Goal: Ask a question: Seek information or help from site administrators or community

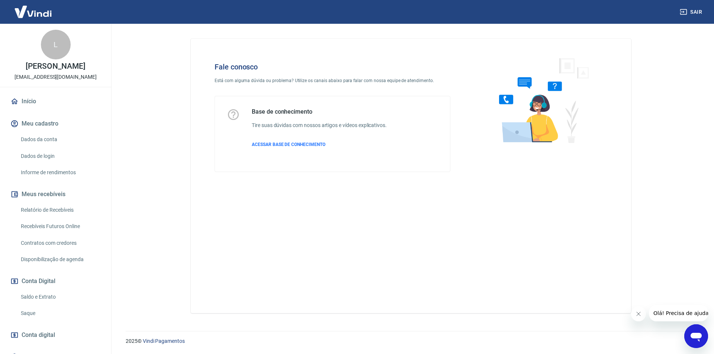
click at [689, 334] on div "Abrir janela de mensagens" at bounding box center [696, 336] width 22 height 22
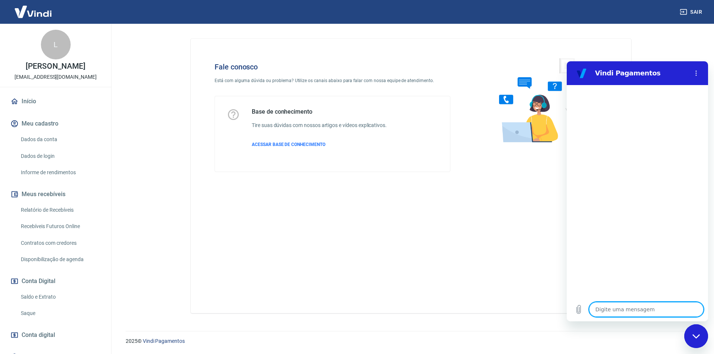
click at [608, 316] on textarea at bounding box center [646, 309] width 115 height 15
type textarea "o"
type textarea "x"
type textarea "oi"
type textarea "x"
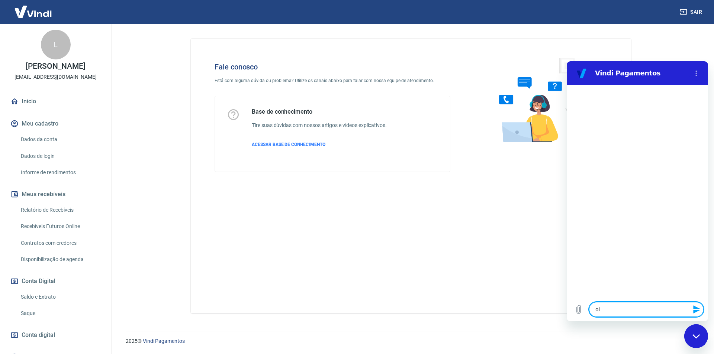
type textarea "oi,"
type textarea "x"
type textarea "oi,"
type textarea "x"
type textarea "oi, b"
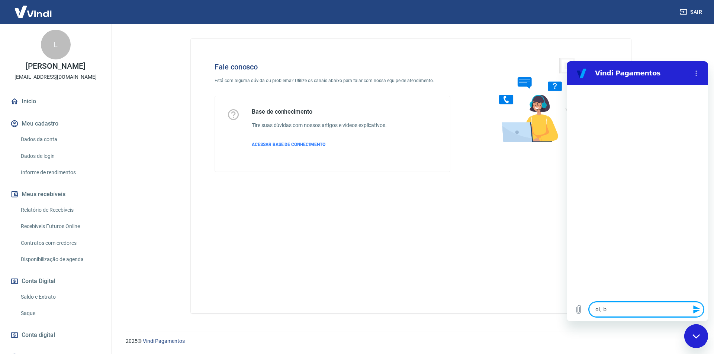
type textarea "x"
type textarea "oi, bo"
type textarea "x"
type textarea "oi, boa"
type textarea "x"
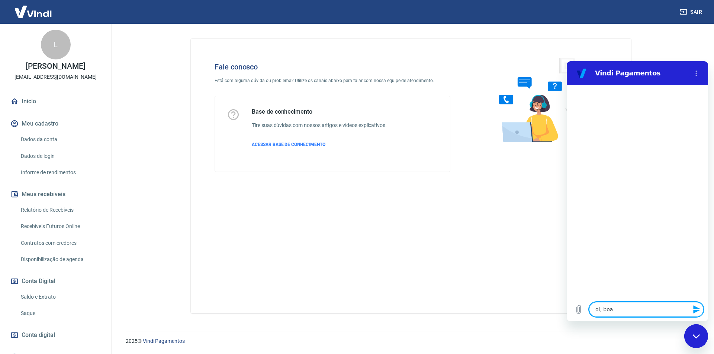
type textarea "oi, boa"
type textarea "x"
type textarea "oi, boa t"
type textarea "x"
type textarea "oi, boa ta"
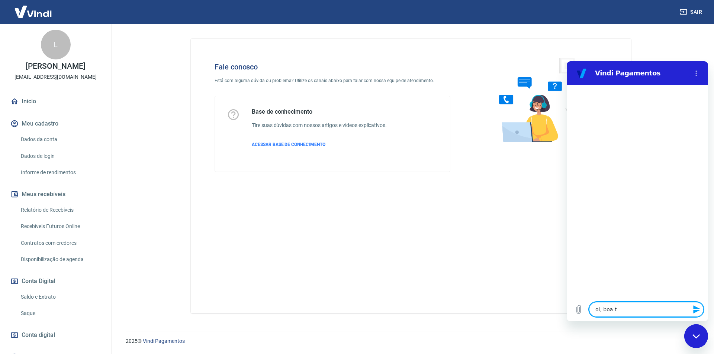
type textarea "x"
type textarea "oi, boa tar"
type textarea "x"
type textarea "oi, boa tard"
type textarea "x"
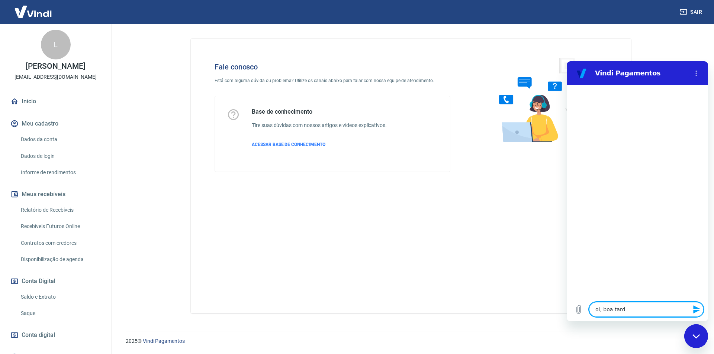
type textarea "oi, boa tarde"
type textarea "x"
type textarea "oi, boa tarde!"
type textarea "x"
type textarea "oi, boa tarde!"
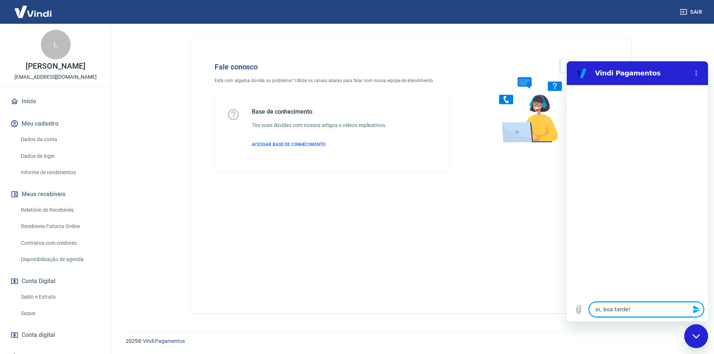
type textarea "x"
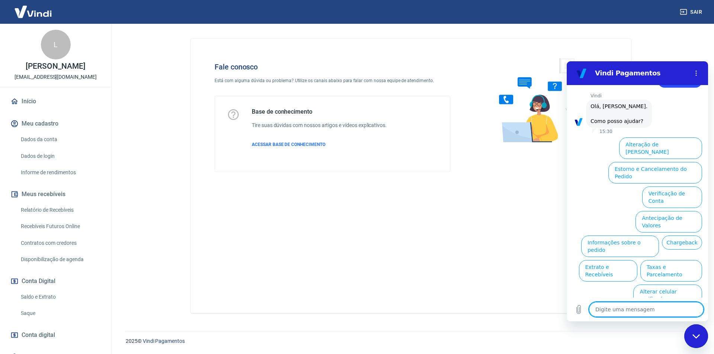
scroll to position [25, 0]
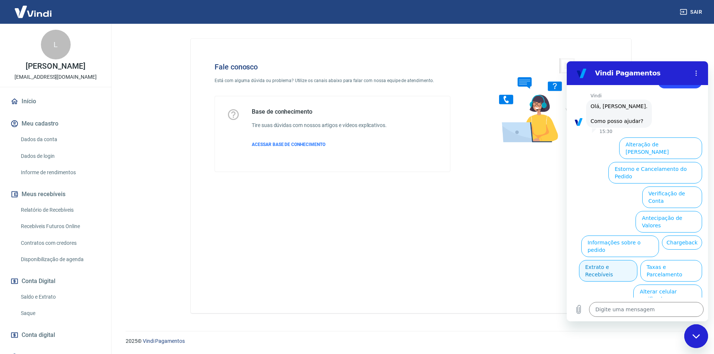
click at [637, 260] on button "Extrato e Recebíveis" at bounding box center [608, 271] width 58 height 22
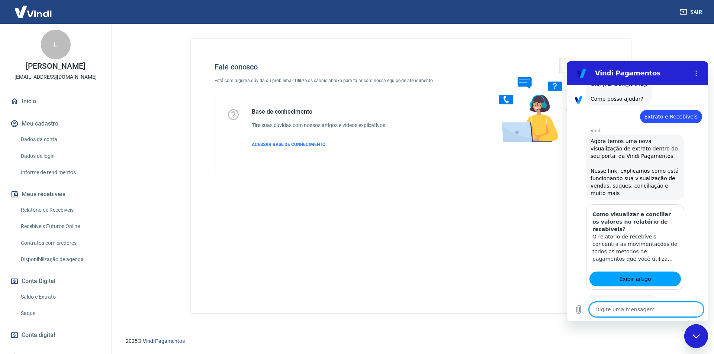
scroll to position [91, 0]
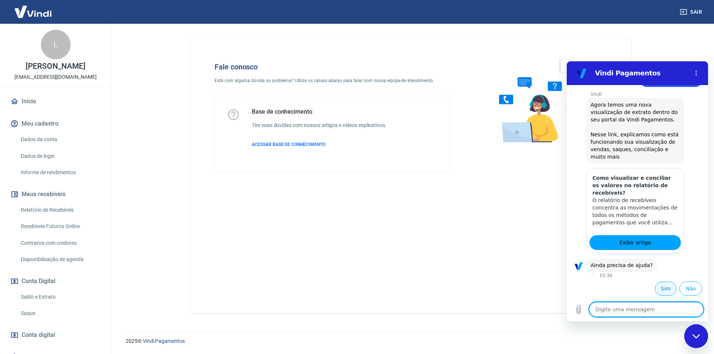
click at [655, 290] on button "Sim" at bounding box center [666, 289] width 22 height 14
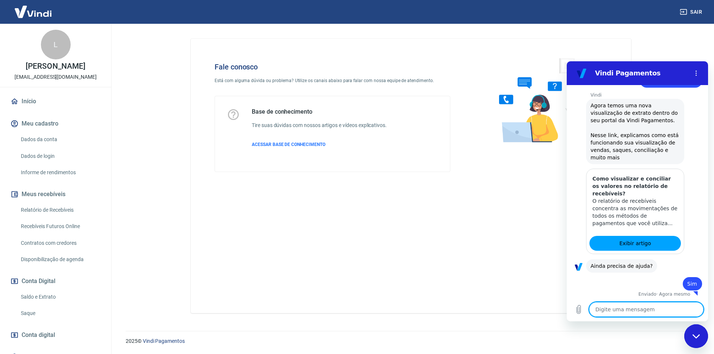
scroll to position [92, 0]
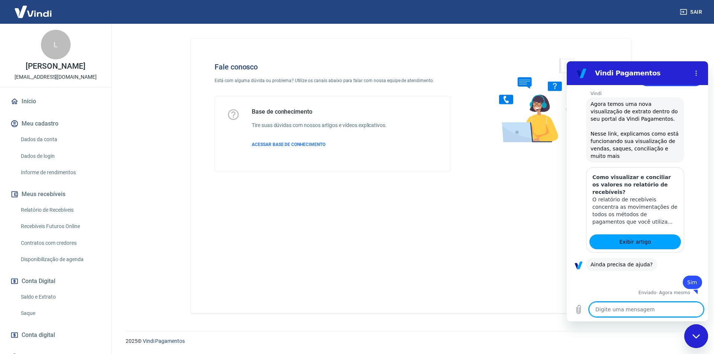
type textarea "x"
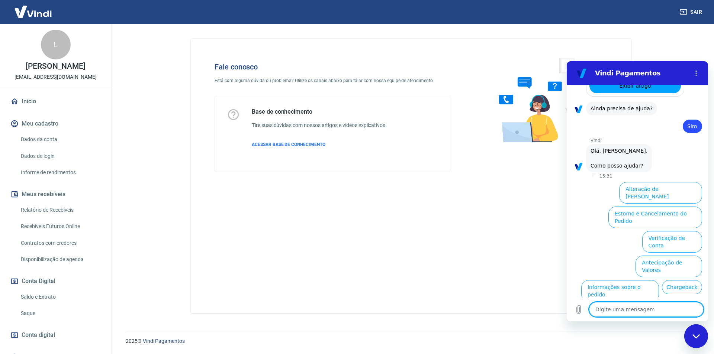
scroll to position [293, 0]
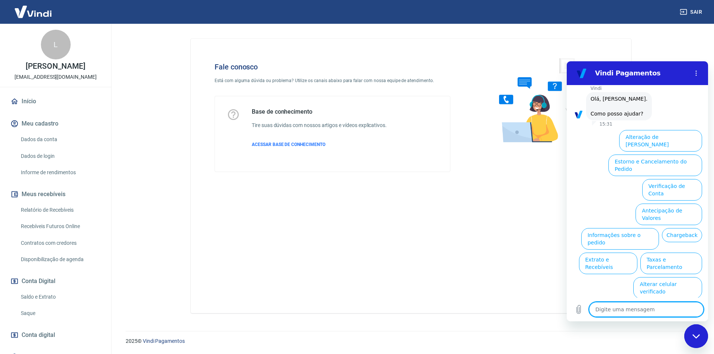
type textarea "f"
type textarea "x"
type textarea "fa"
type textarea "x"
type textarea "fal"
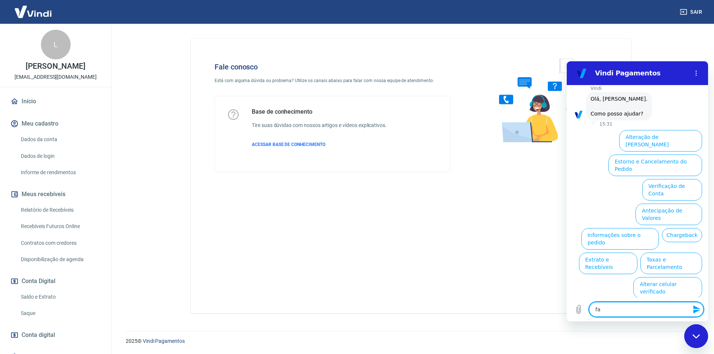
type textarea "x"
type textarea "fala"
type textarea "x"
type textarea "falar"
type textarea "x"
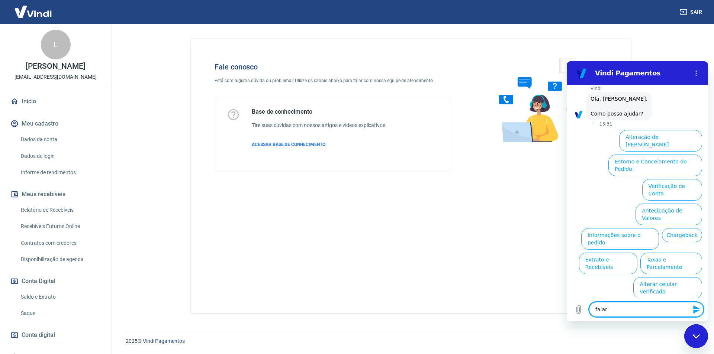
type textarea "falar"
type textarea "x"
type textarea "falar c"
type textarea "x"
type textarea "falar co"
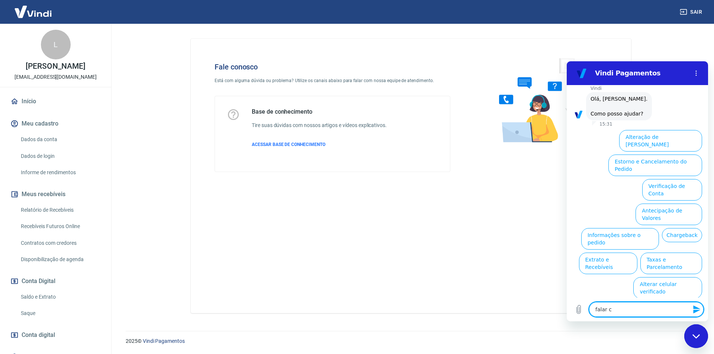
type textarea "x"
type textarea "falar com"
type textarea "x"
type textarea "falar com"
type textarea "x"
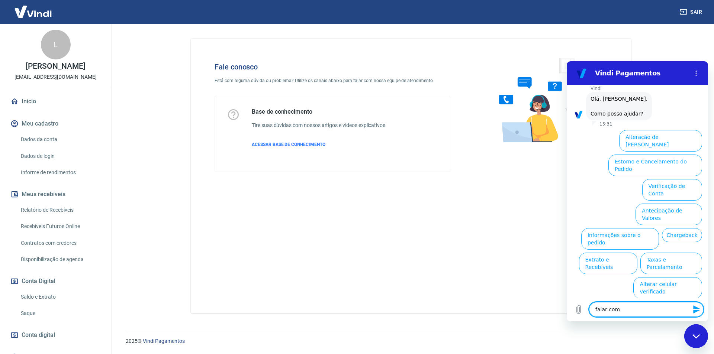
type textarea "falar com a"
type textarea "x"
type textarea "falar com at"
type textarea "x"
type textarea "falar com ate"
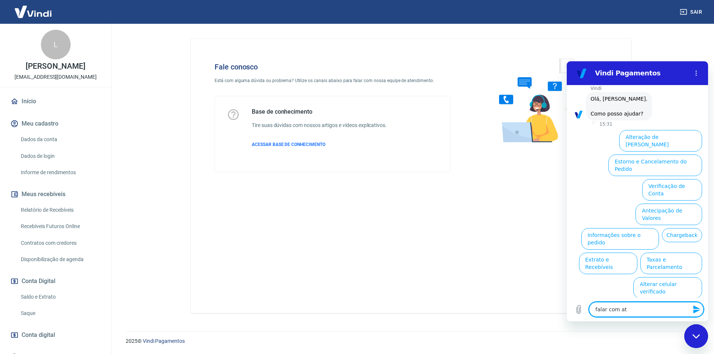
type textarea "x"
type textarea "falar com [GEOGRAPHIC_DATA]"
type textarea "x"
type textarea "falar com atend"
type textarea "x"
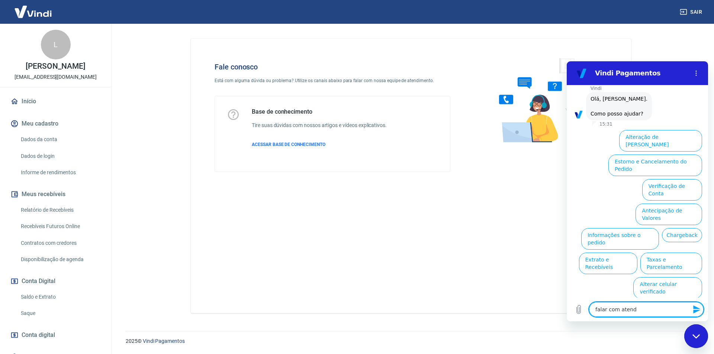
type textarea "falar com atende"
type textarea "x"
type textarea "falar com atenden"
type textarea "x"
type textarea "falar com atendend"
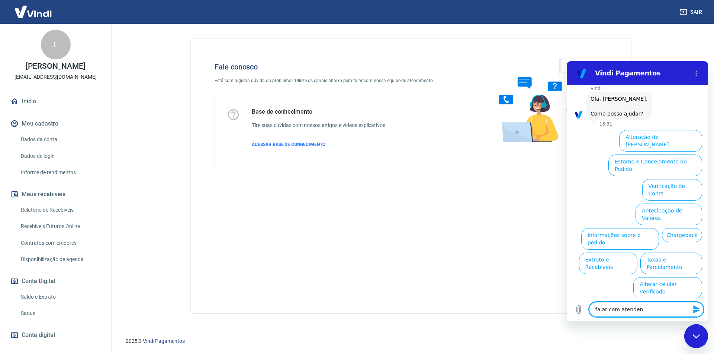
type textarea "x"
type textarea "falar com atendende"
type textarea "x"
type textarea "falar com atendende"
type textarea "x"
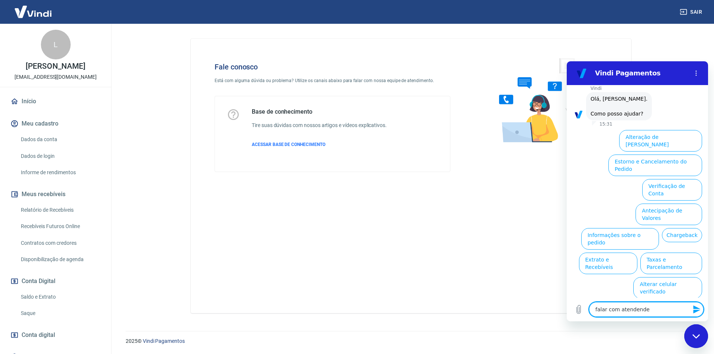
click at [631, 311] on textarea "falar com atendende" at bounding box center [646, 309] width 115 height 15
click at [641, 308] on textarea "falar com atendende" at bounding box center [646, 309] width 115 height 15
type textarea "falar com atendene"
type textarea "x"
type textarea "falar com atendente"
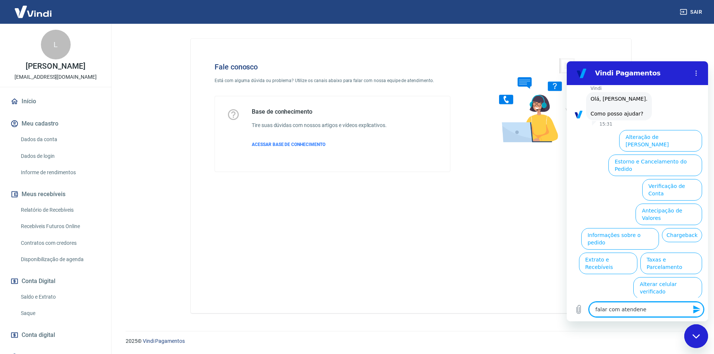
type textarea "x"
click at [657, 307] on textarea "falar com atendente" at bounding box center [646, 309] width 115 height 15
type textarea "falar com atendente"
click at [695, 310] on icon "Enviar mensagem" at bounding box center [696, 309] width 9 height 9
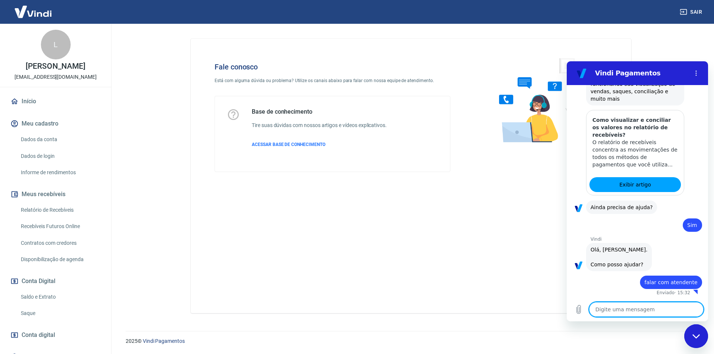
type textarea "x"
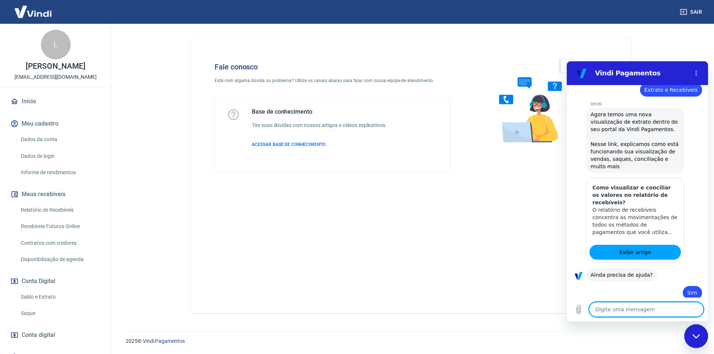
scroll to position [74, 0]
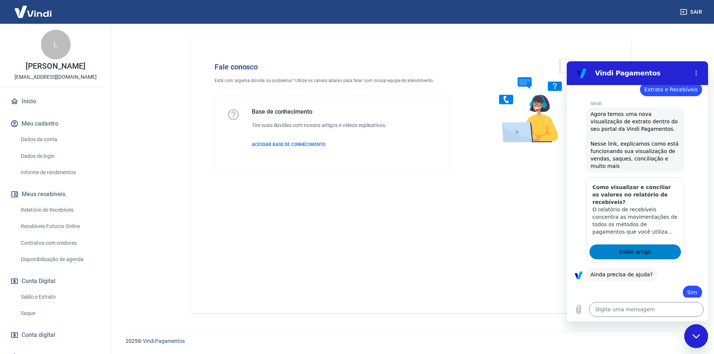
click at [656, 254] on link "Exibir artigo" at bounding box center [634, 252] width 91 height 15
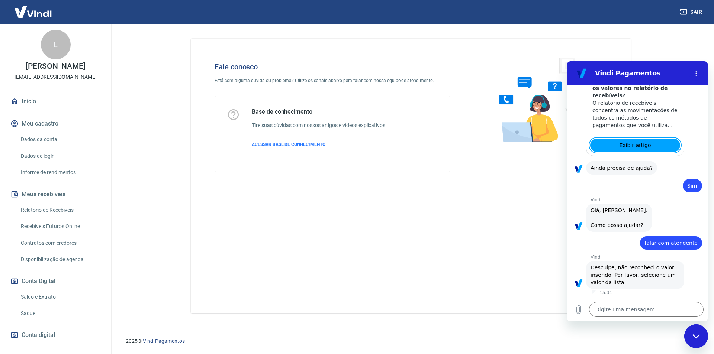
scroll to position [196, 0]
click at [629, 308] on textarea at bounding box center [646, 309] width 115 height 15
click at [607, 307] on textarea at bounding box center [646, 309] width 115 height 15
type textarea "g"
type textarea "x"
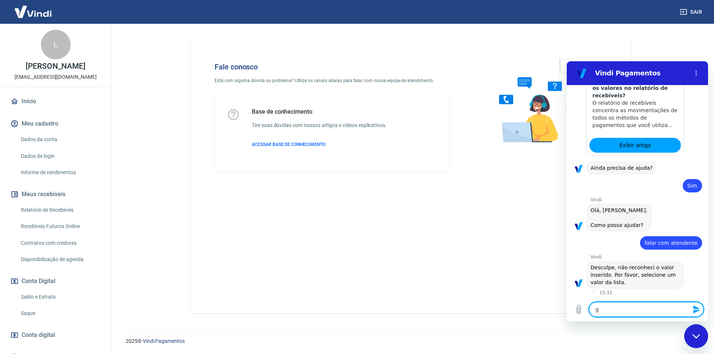
type textarea "go"
type textarea "x"
type textarea "gos"
type textarea "x"
type textarea "gost"
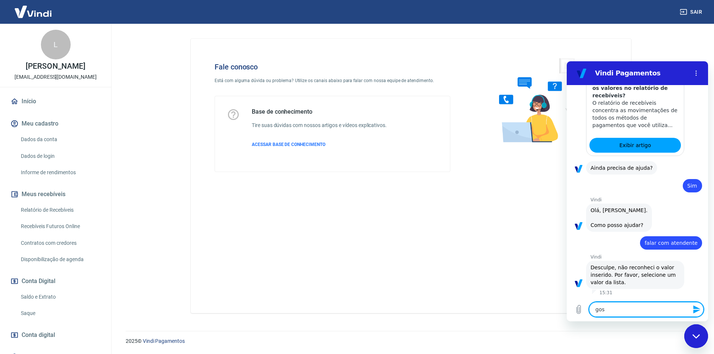
type textarea "x"
type textarea "gosta"
type textarea "x"
type textarea "gostar"
type textarea "x"
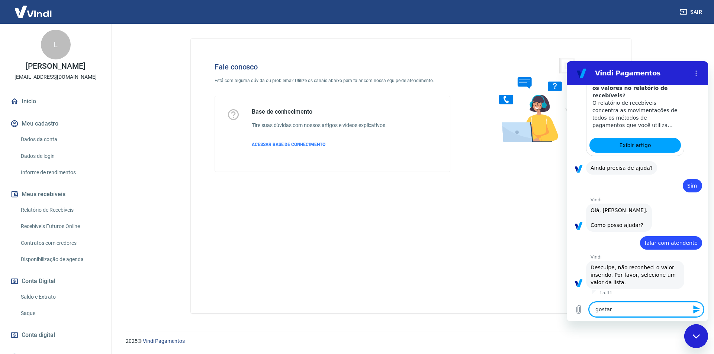
type textarea "gostari"
type textarea "x"
type textarea "gostaria"
type textarea "x"
type textarea "gostariaa"
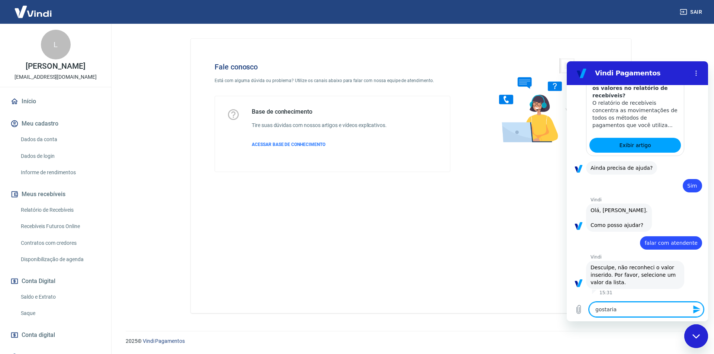
type textarea "x"
type textarea "gostariaa"
type textarea "x"
type textarea "gostariaa d"
type textarea "x"
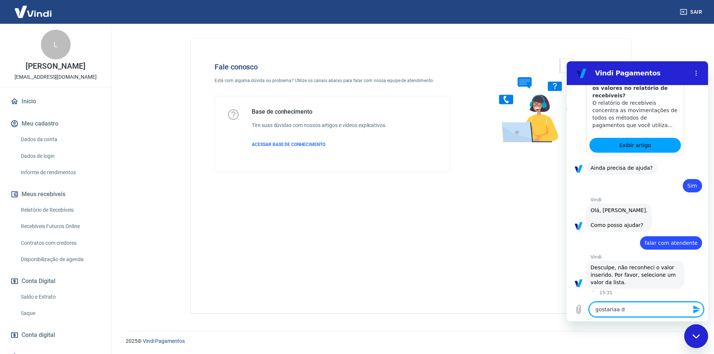
type textarea "gostariaa de"
type textarea "x"
type textarea "gostariaa d"
type textarea "x"
type textarea "gostariaa"
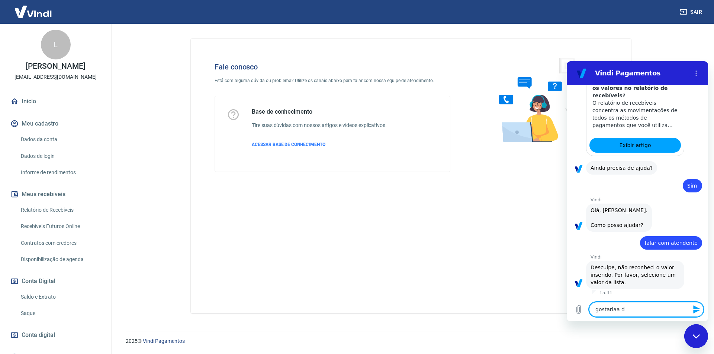
type textarea "x"
type textarea "gostariaa"
type textarea "x"
type textarea "gostaria"
type textarea "x"
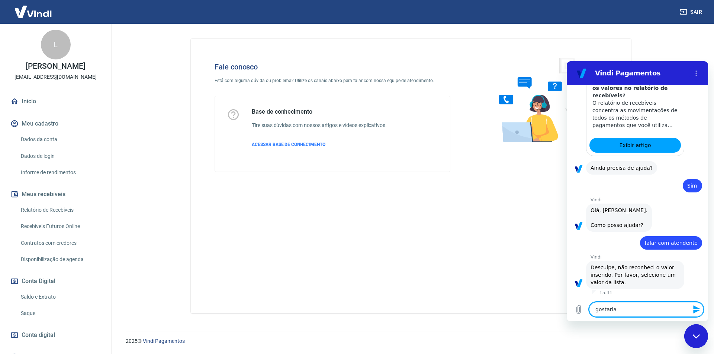
type textarea "gostari"
type textarea "x"
type textarea "gostaria"
type textarea "x"
type textarea "gostaria"
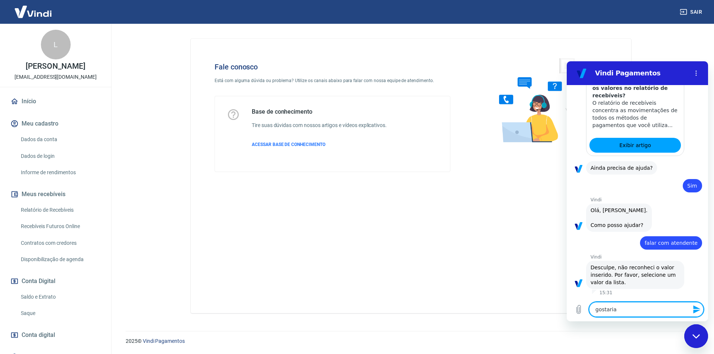
type textarea "x"
type textarea "gostaria s"
type textarea "x"
type textarea "gostaria se"
type textarea "x"
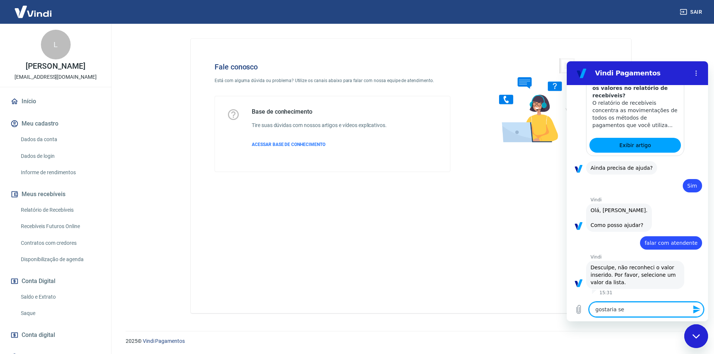
type textarea "gostaria se"
type textarea "x"
type textarea "gostaria se"
type textarea "x"
type textarea "gostaria s"
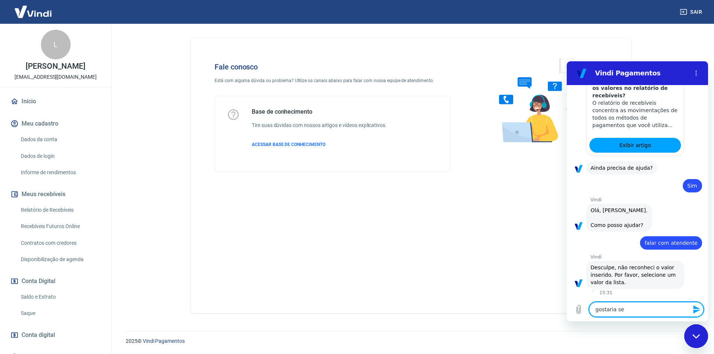
type textarea "x"
type textarea "gostaria"
type textarea "x"
type textarea "gostaria d"
type textarea "x"
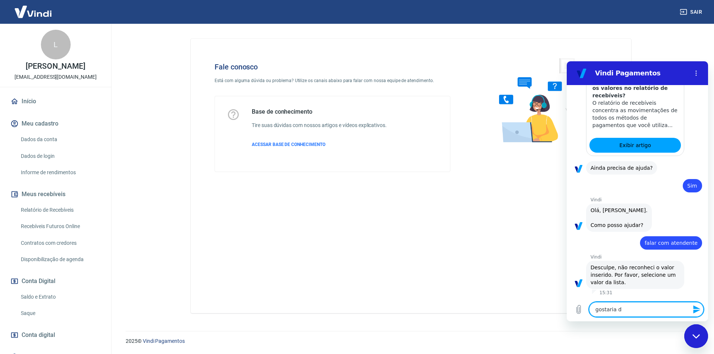
type textarea "gostaria de"
type textarea "x"
type textarea "gostaria de"
type textarea "x"
type textarea "gostaria de u"
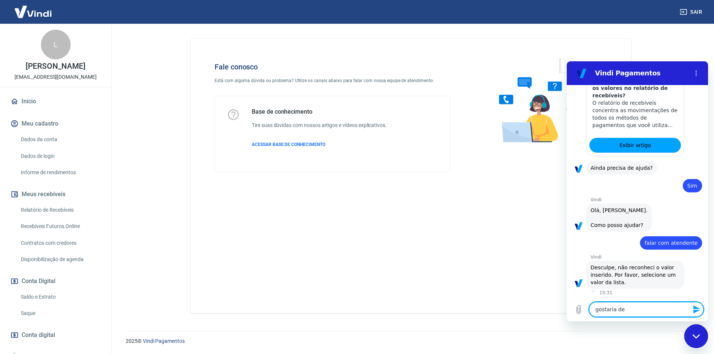
type textarea "x"
type textarea "gostaria de um"
type textarea "x"
type textarea "gostaria de uma"
type textarea "x"
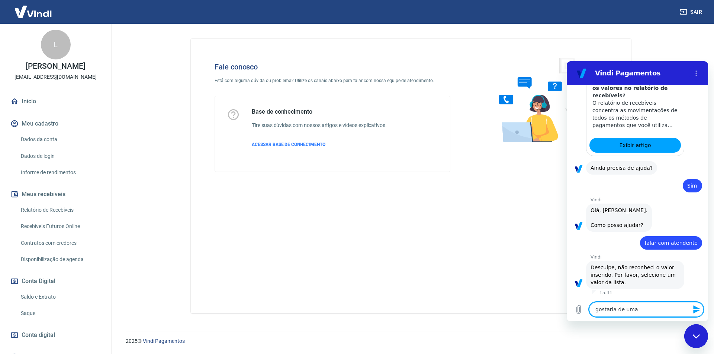
type textarea "gostaria de uma"
type textarea "x"
type textarea "gostaria de uma i"
type textarea "x"
type textarea "gostaria de uma in"
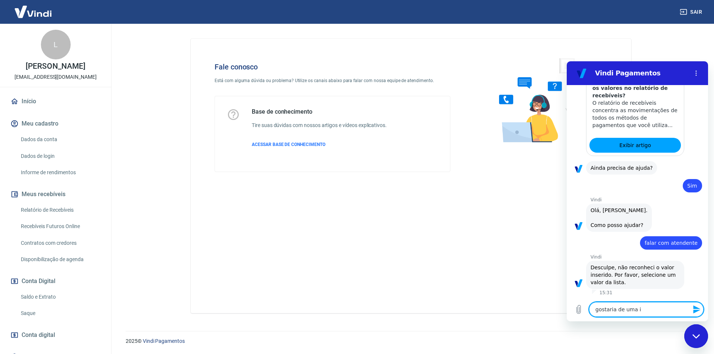
type textarea "x"
type textarea "gostaria de uma inf"
type textarea "x"
type textarea "gostaria de uma info"
type textarea "x"
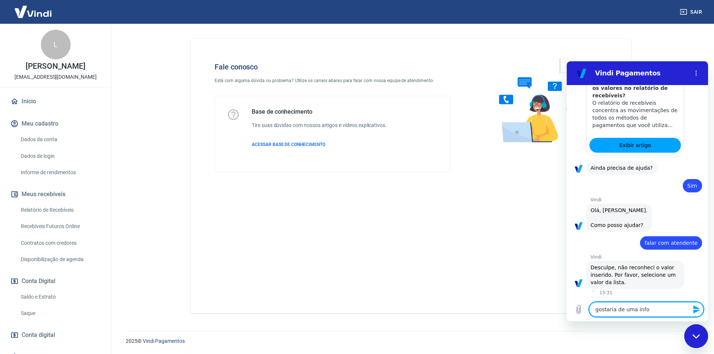
type textarea "gostaria de uma infor"
type textarea "x"
type textarea "gostaria de uma inform"
type textarea "x"
type textarea "gostaria de uma informa"
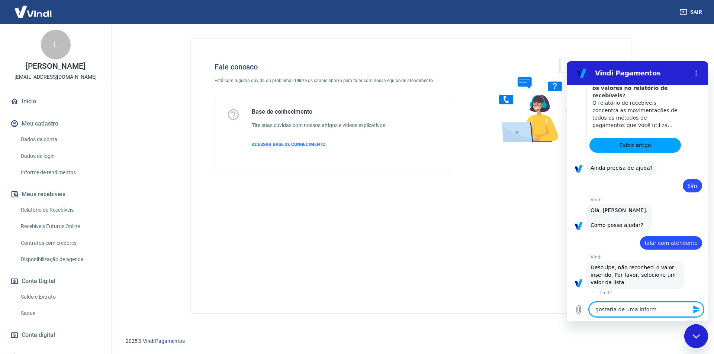
type textarea "x"
type textarea "gostaria de uma informaç"
type textarea "x"
type textarea "gostaria de uma informaçã"
type textarea "x"
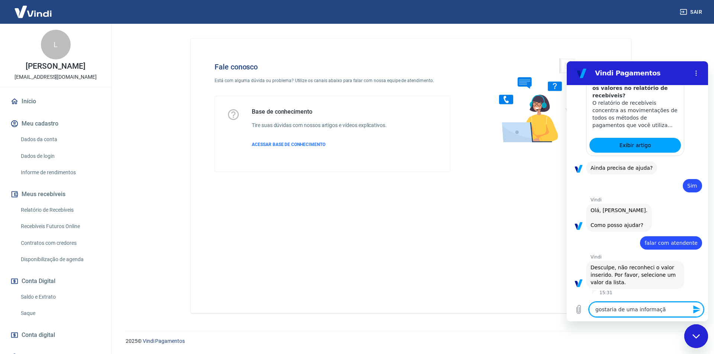
type textarea "gostaria de uma informação"
type textarea "x"
type textarea "gostaria de uma informação"
type textarea "x"
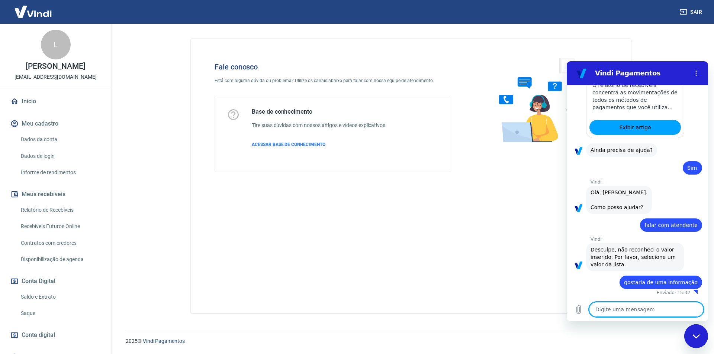
type textarea "x"
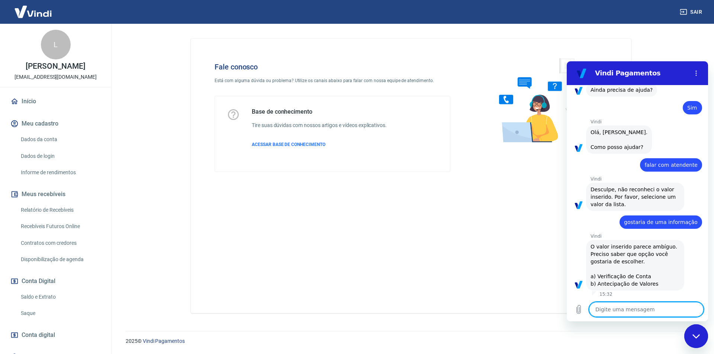
scroll to position [276, 0]
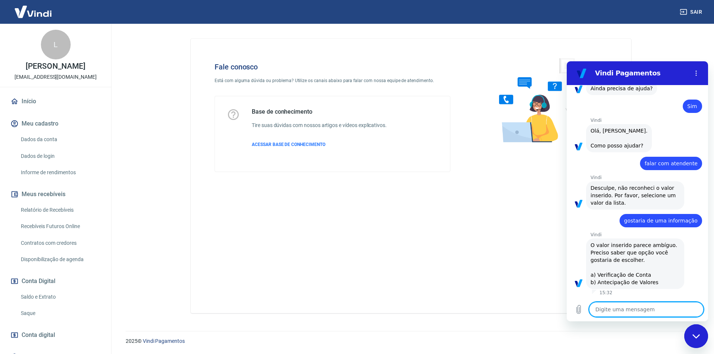
click at [625, 311] on textarea at bounding box center [646, 309] width 115 height 15
type textarea "a"
type textarea "x"
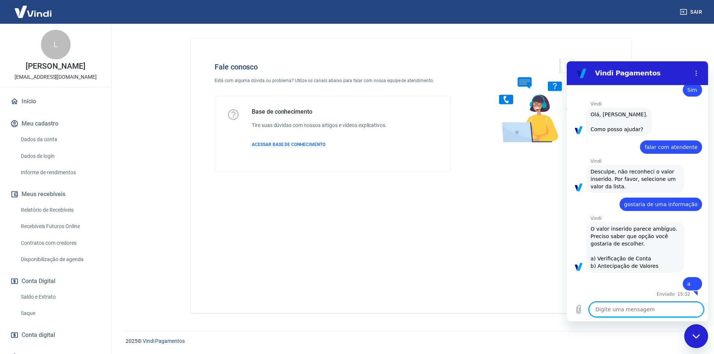
scroll to position [293, 0]
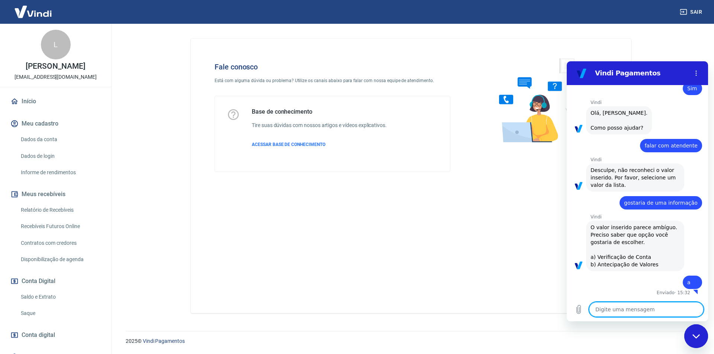
type textarea "x"
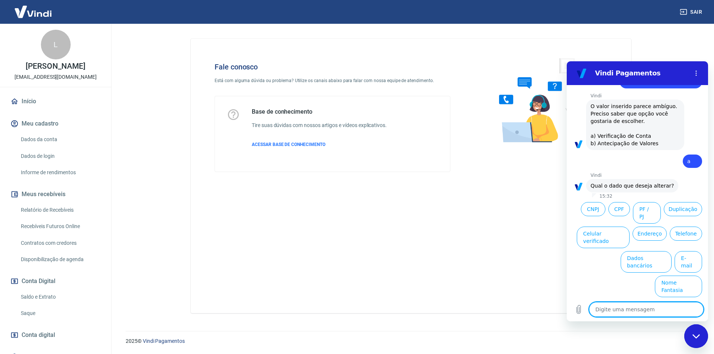
scroll to position [403, 0]
drag, startPoint x: 618, startPoint y: 310, endPoint x: 621, endPoint y: 293, distance: 16.7
click at [618, 310] on textarea at bounding box center [646, 309] width 115 height 15
type textarea "b"
type textarea "x"
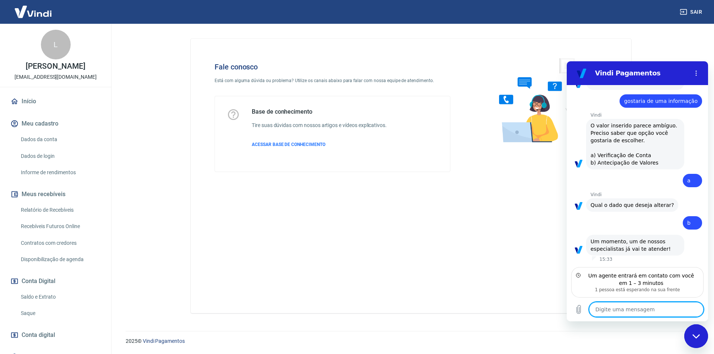
scroll to position [388, 0]
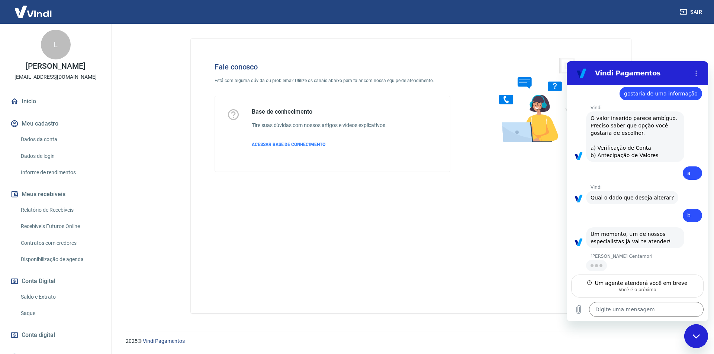
type textarea "x"
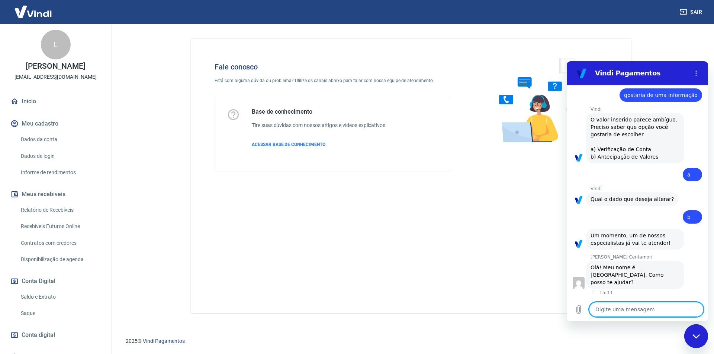
scroll to position [394, 0]
click at [617, 309] on textarea at bounding box center [646, 309] width 115 height 15
type textarea "o"
type textarea "x"
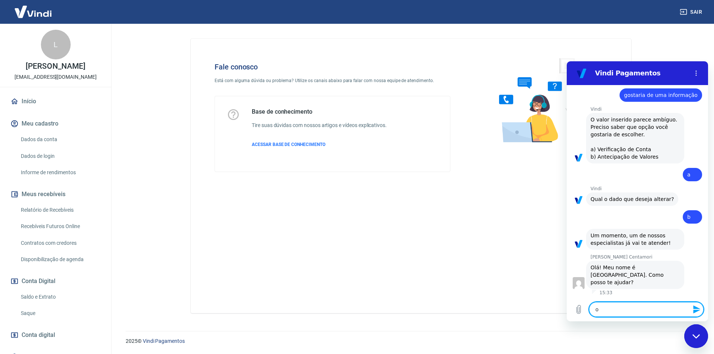
type textarea "oi"
type textarea "x"
type textarea "oi"
type textarea "x"
type textarea "oi M"
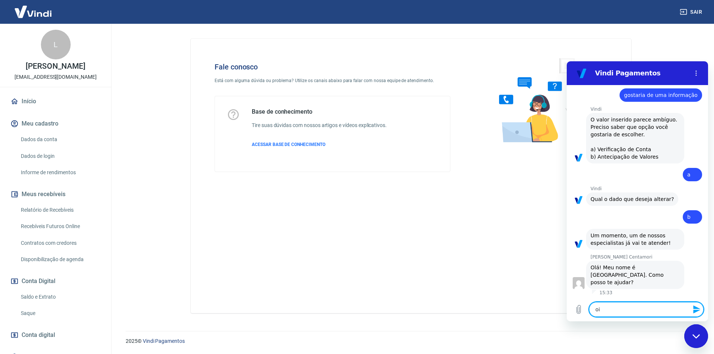
type textarea "x"
type textarea "oi Ma"
type textarea "x"
type textarea "oi Mar"
type textarea "x"
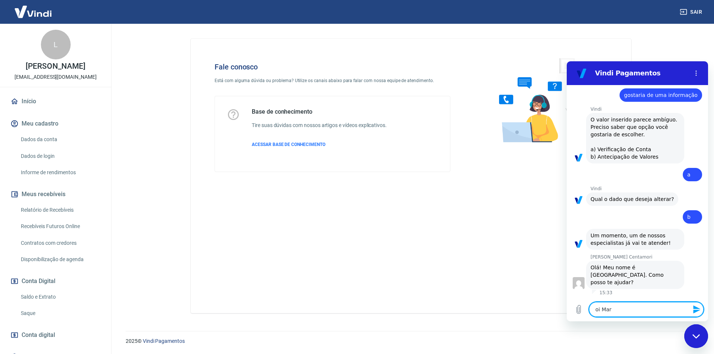
type textarea "oi Mari"
type textarea "x"
type textarea "oi Maria"
type textarea "x"
type textarea "oi Marian"
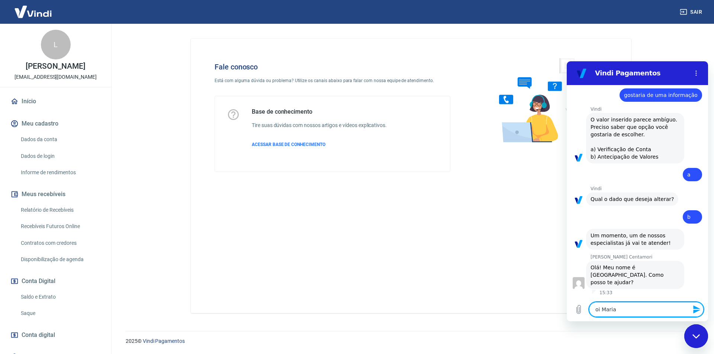
type textarea "x"
type textarea "oi Mariana"
type textarea "x"
type textarea "oi Mariana,"
type textarea "x"
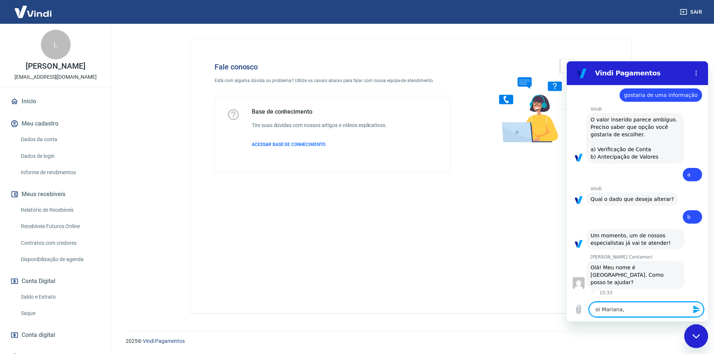
type textarea "oi Mariana,"
type textarea "x"
type textarea "oi Mariana, b"
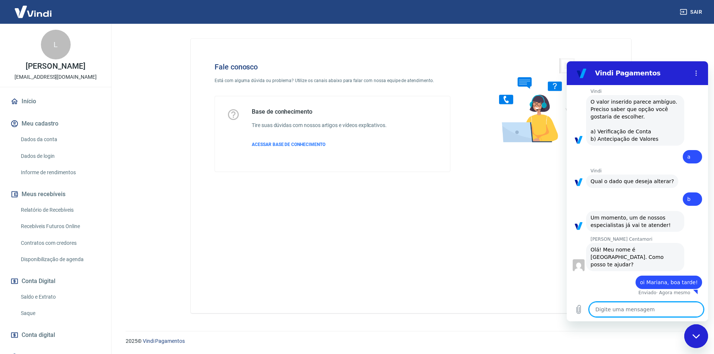
scroll to position [412, 0]
click at [635, 313] on textarea "eu fiz um dois pgamentos via pix" at bounding box center [646, 309] width 115 height 15
click at [669, 312] on textarea "eu fiz um dois pamentos via pix" at bounding box center [646, 309] width 115 height 15
click at [633, 313] on textarea "eu fiz um dois pamentos via pix" at bounding box center [646, 309] width 115 height 15
click at [678, 312] on textarea "eu fiz um dois pagamentos via pix" at bounding box center [646, 309] width 115 height 15
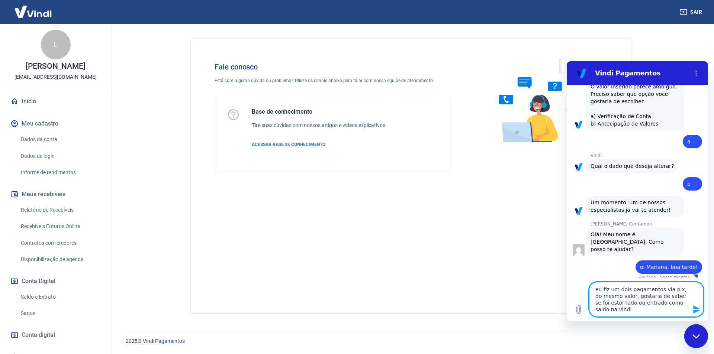
scroll to position [432, 0]
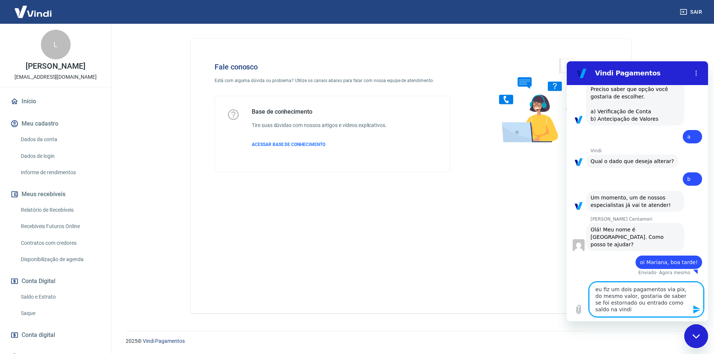
click at [617, 292] on textarea "eu fiz um dois pagamentos via pix, do mesmo valor, gostaria de saber se foi est…" at bounding box center [646, 299] width 115 height 35
click at [694, 311] on icon "Enviar mensagem" at bounding box center [696, 310] width 7 height 8
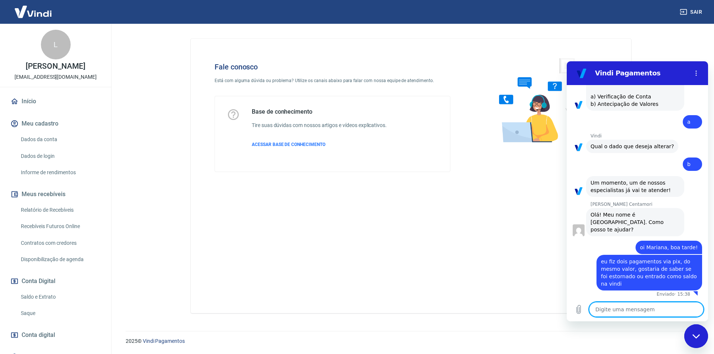
scroll to position [448, 0]
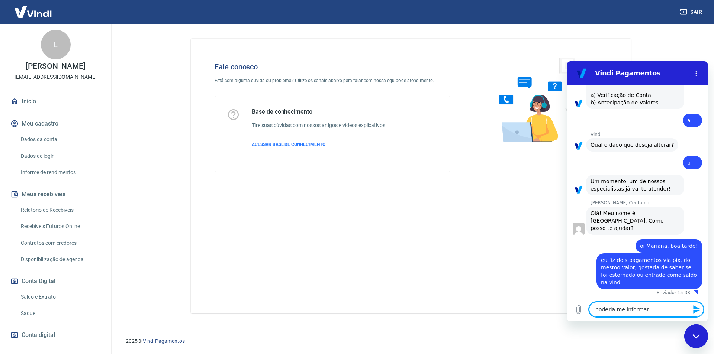
click at [657, 311] on textarea "poderia me informar" at bounding box center [646, 309] width 115 height 15
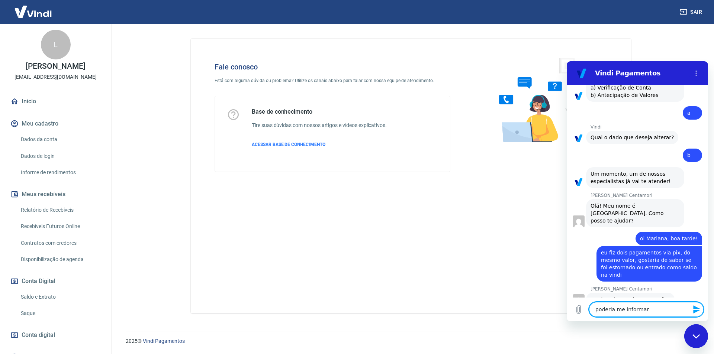
scroll to position [473, 0]
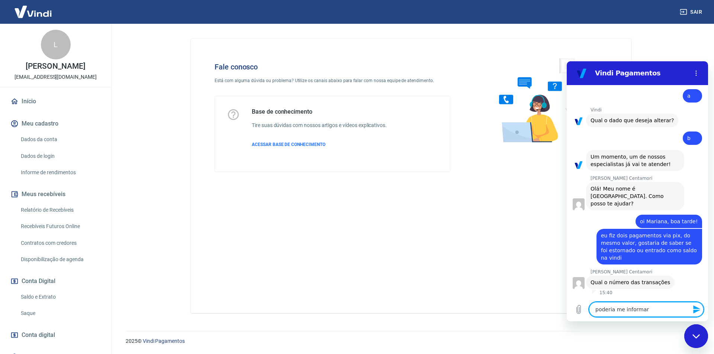
click at [657, 309] on textarea "poderia me informar" at bounding box center [646, 309] width 115 height 15
click at [582, 311] on icon "Carregar arquivo" at bounding box center [578, 309] width 9 height 9
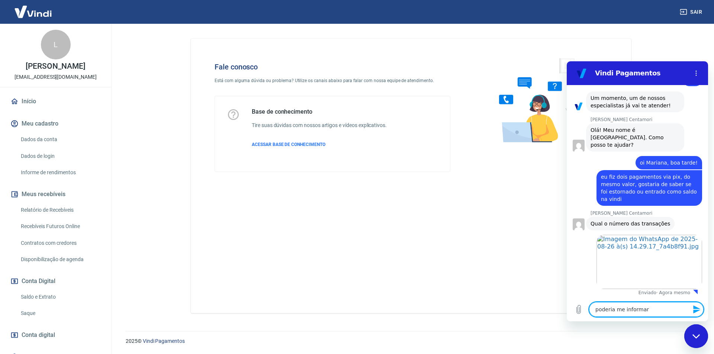
scroll to position [531, 0]
click at [605, 310] on textarea "poderia me informar" at bounding box center [646, 309] width 115 height 15
click at [657, 311] on textarea "poderia me informar" at bounding box center [646, 309] width 115 height 15
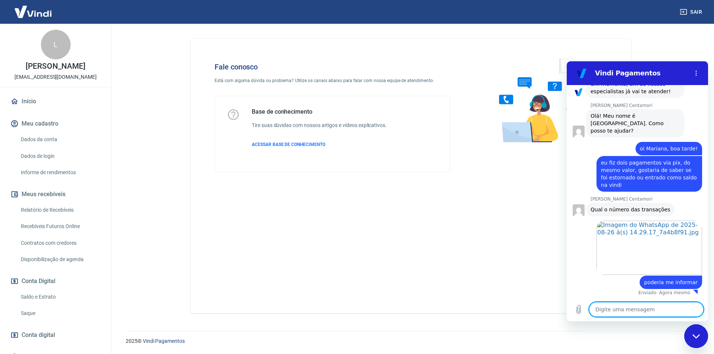
scroll to position [546, 0]
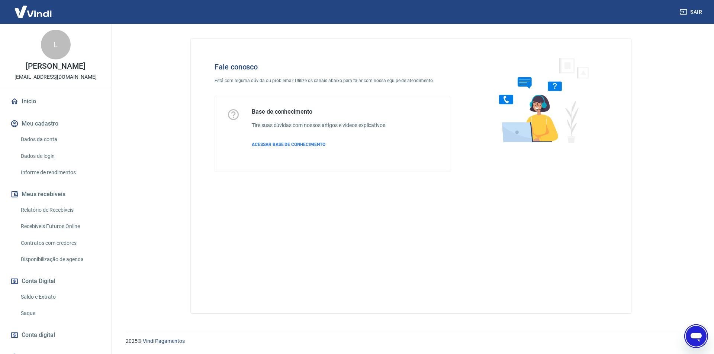
click at [695, 341] on icon "Abrir janela de mensagens" at bounding box center [695, 336] width 13 height 13
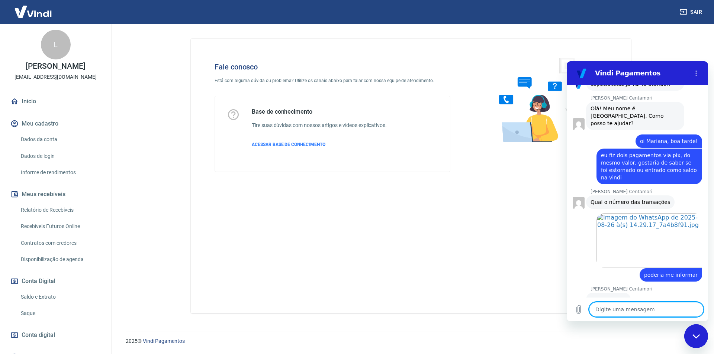
scroll to position [592, 0]
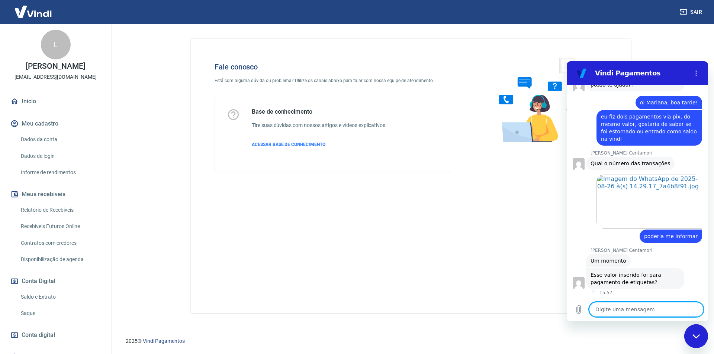
click at [666, 308] on textarea at bounding box center [646, 309] width 115 height 15
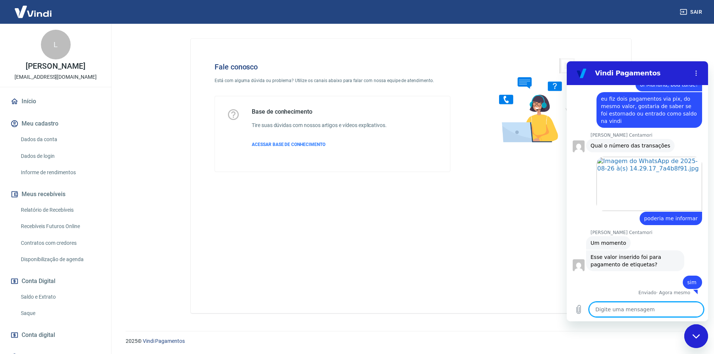
scroll to position [610, 0]
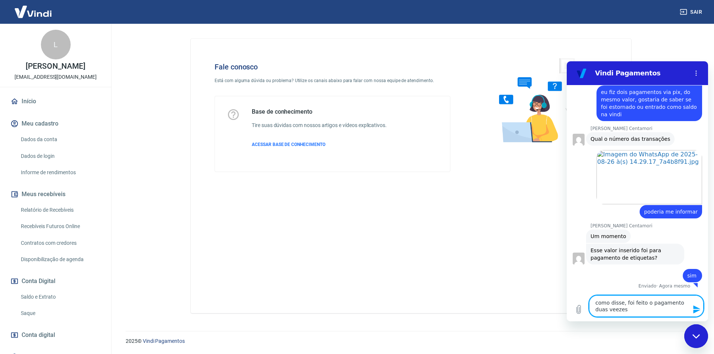
drag, startPoint x: 602, startPoint y: 311, endPoint x: 604, endPoint y: 317, distance: 6.4
click at [603, 313] on textarea "como disse, foi feito o pagamento duas veezes" at bounding box center [646, 307] width 115 height 22
click at [649, 309] on textarea "como disse, foi feito o pagamento duas vezes" at bounding box center [646, 307] width 115 height 22
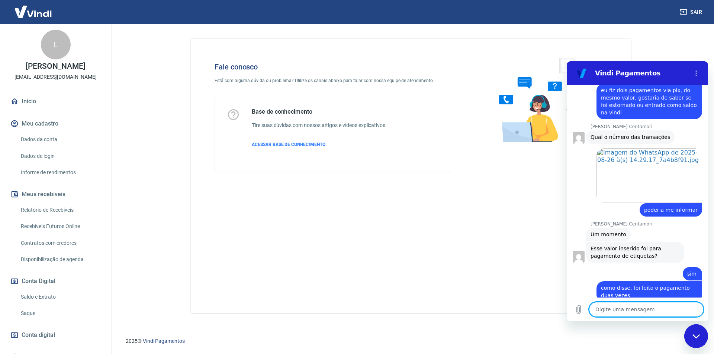
scroll to position [594, 0]
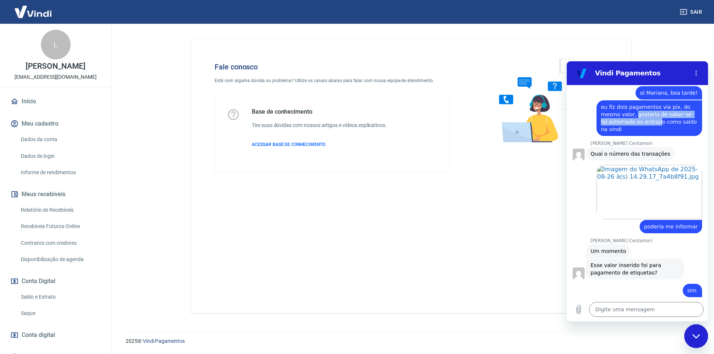
drag, startPoint x: 635, startPoint y: 124, endPoint x: 647, endPoint y: 126, distance: 12.2
click at [647, 126] on span "eu fiz dois pagamentos via pix, do mesmo valor, gostaria de saber se foi estorn…" at bounding box center [649, 118] width 97 height 28
click at [635, 130] on span "eu fiz dois pagamentos via pix, do mesmo valor, gostaria de saber se foi estorn…" at bounding box center [649, 118] width 97 height 28
drag, startPoint x: 633, startPoint y: 123, endPoint x: 653, endPoint y: 137, distance: 25.2
click at [653, 136] on div "diz: eu fiz dois pagamentos via pix, do mesmo valor, gostaria de saber se foi e…" at bounding box center [649, 118] width 106 height 36
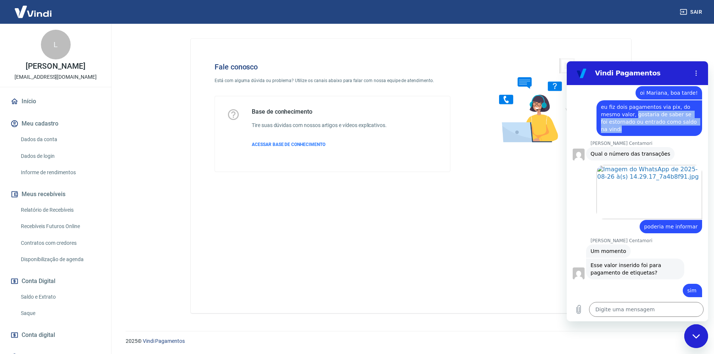
copy span "gostaria de saber se foi estornado ou entrado como saldo na vindi"
click at [589, 305] on div "Digite uma mensagem x" at bounding box center [646, 309] width 115 height 15
click at [594, 307] on textarea at bounding box center [646, 309] width 115 height 15
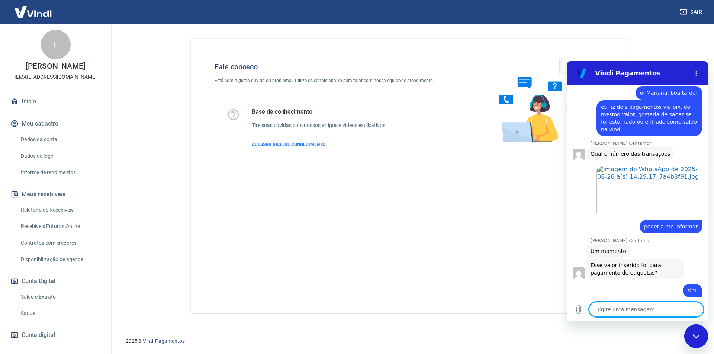
paste textarea "gostaria de saber se foi estornado ou entrado como saldo na vindi"
click at [698, 309] on icon "Enviar mensagem" at bounding box center [696, 310] width 7 height 8
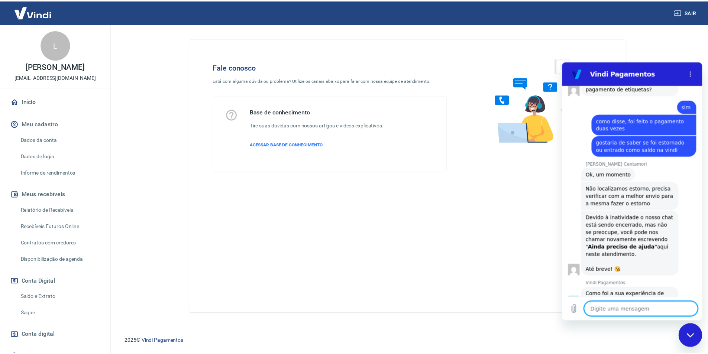
scroll to position [814, 0]
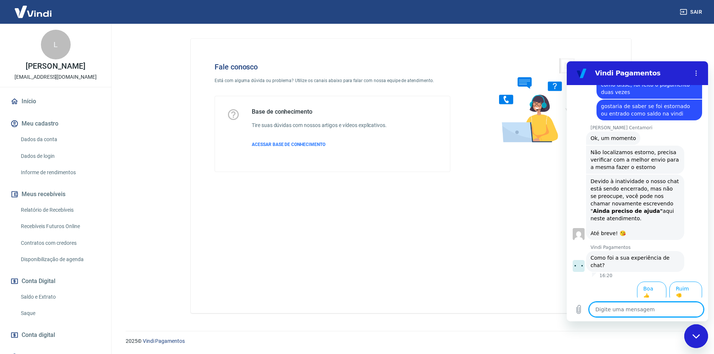
click at [699, 334] on div "Fechar janela de mensagens" at bounding box center [696, 336] width 22 height 22
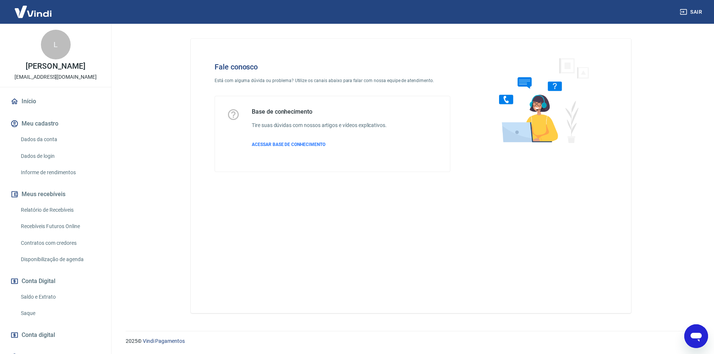
click at [19, 105] on link "Início" at bounding box center [55, 101] width 93 height 16
